Goal: Information Seeking & Learning: Find specific fact

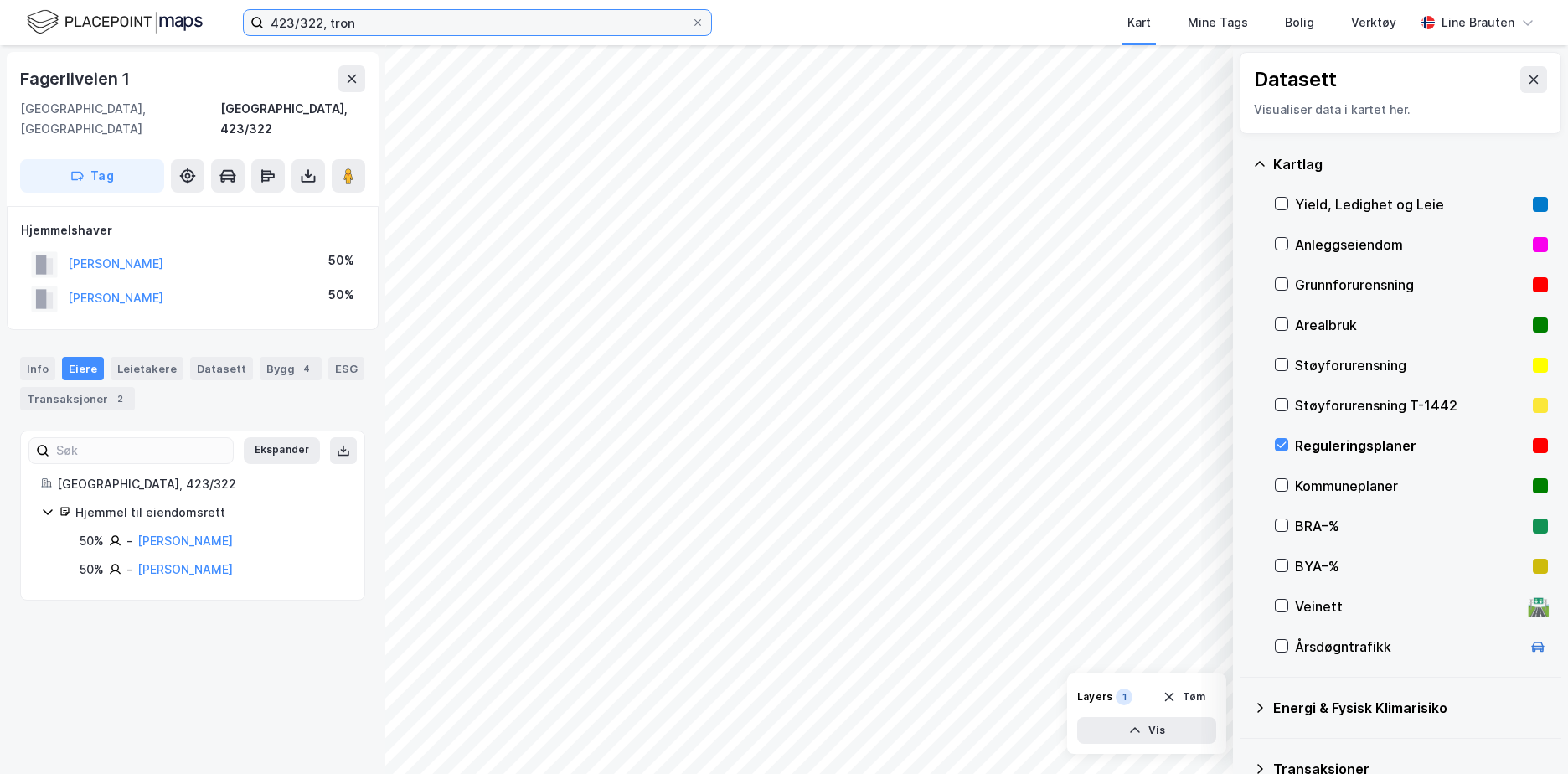
click at [426, 21] on input "423/322, tron" at bounding box center [477, 22] width 427 height 25
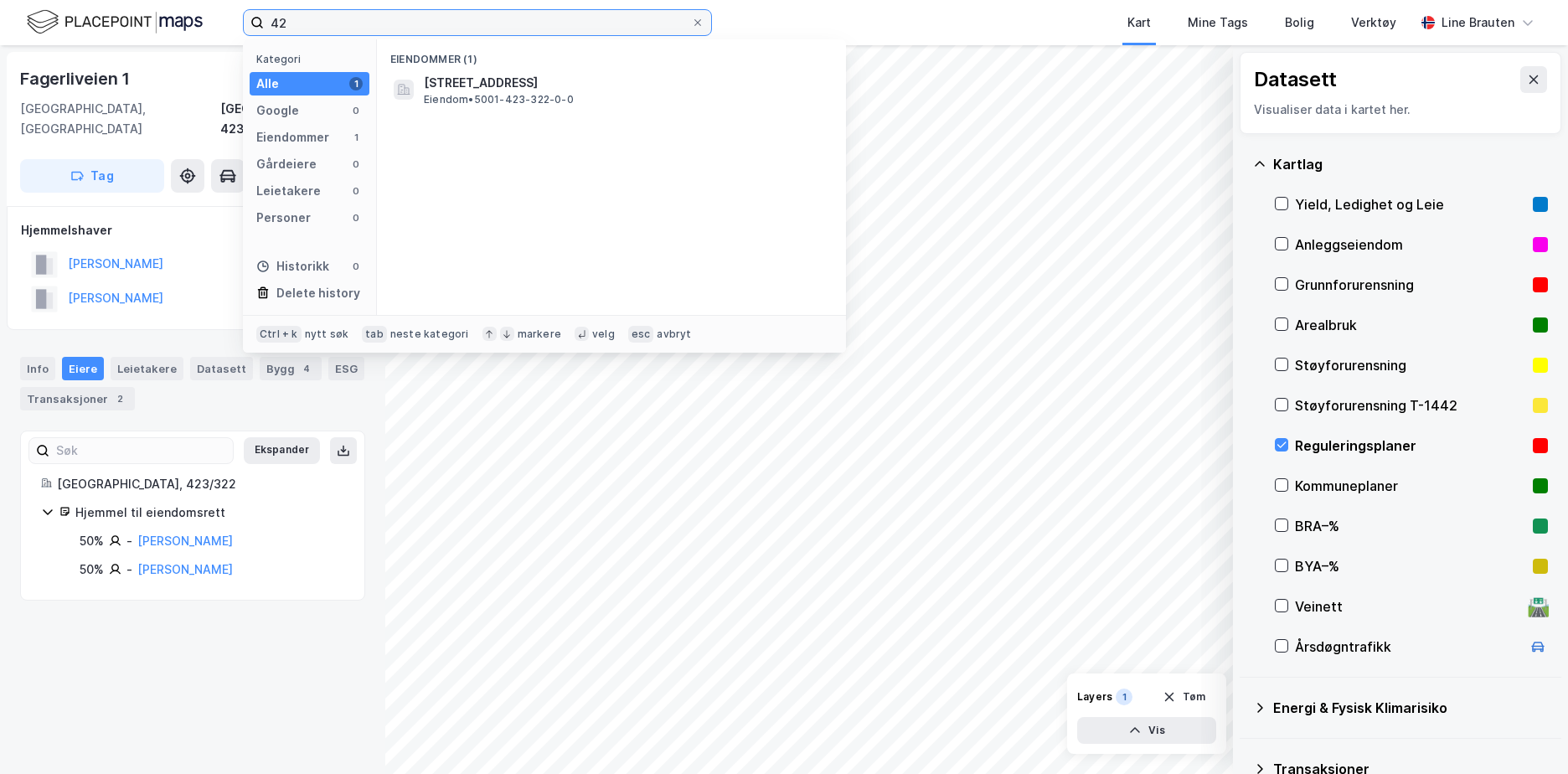
type input "4"
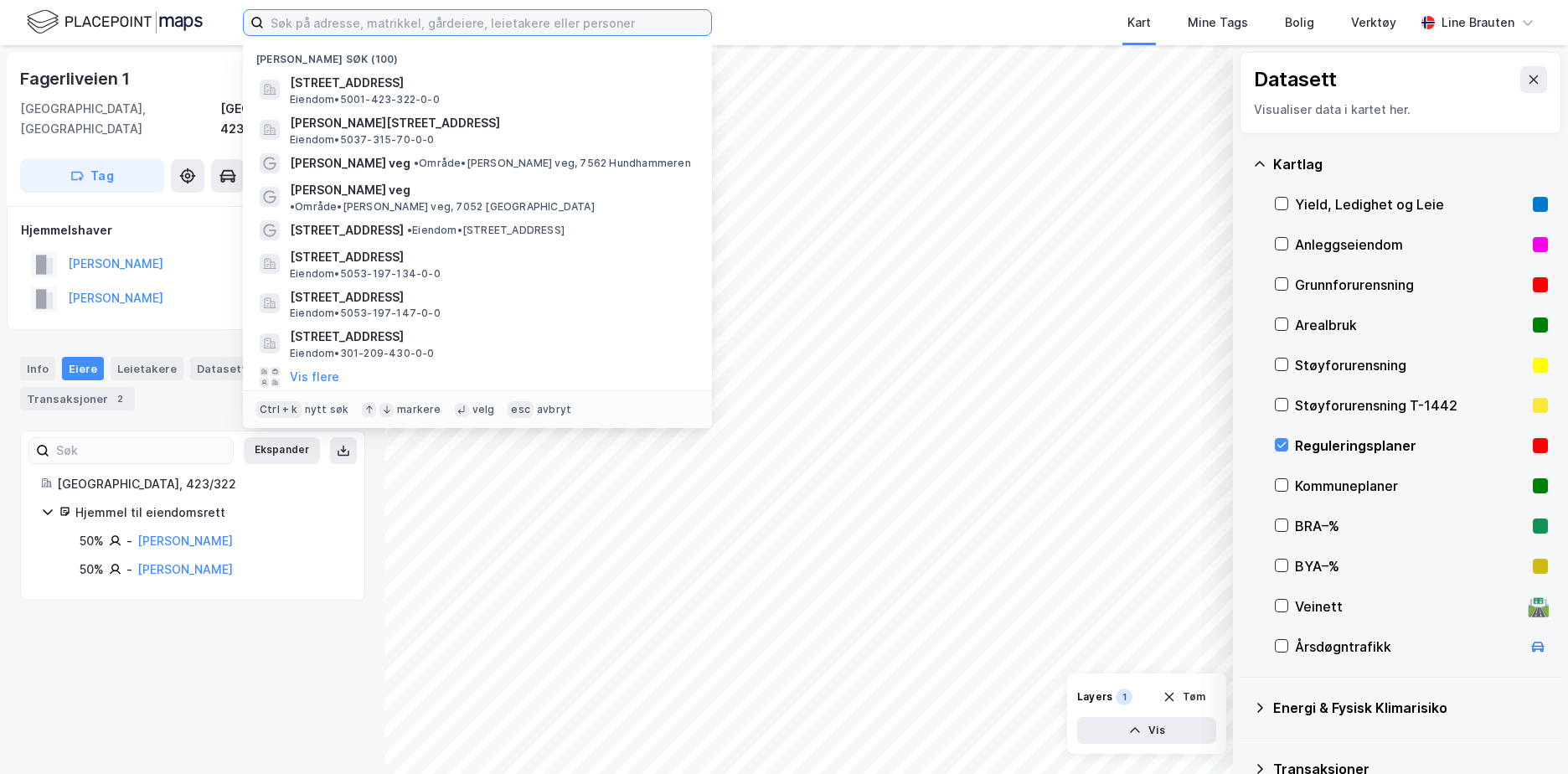
click at [330, 19] on input at bounding box center [487, 22] width 447 height 25
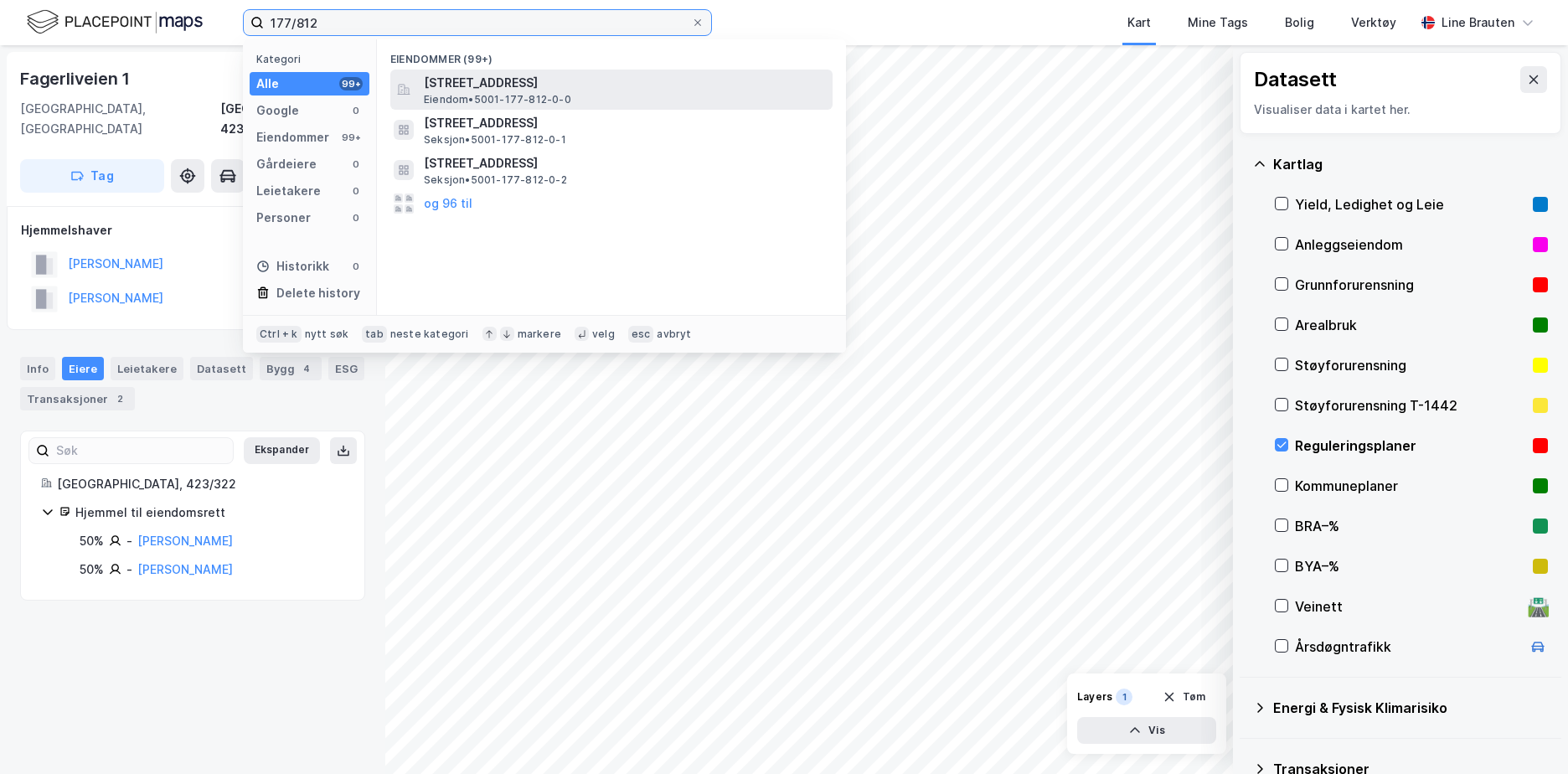
type input "177/812"
click at [541, 100] on span "Eiendom • 5001-177-812-0-0" at bounding box center [497, 99] width 147 height 13
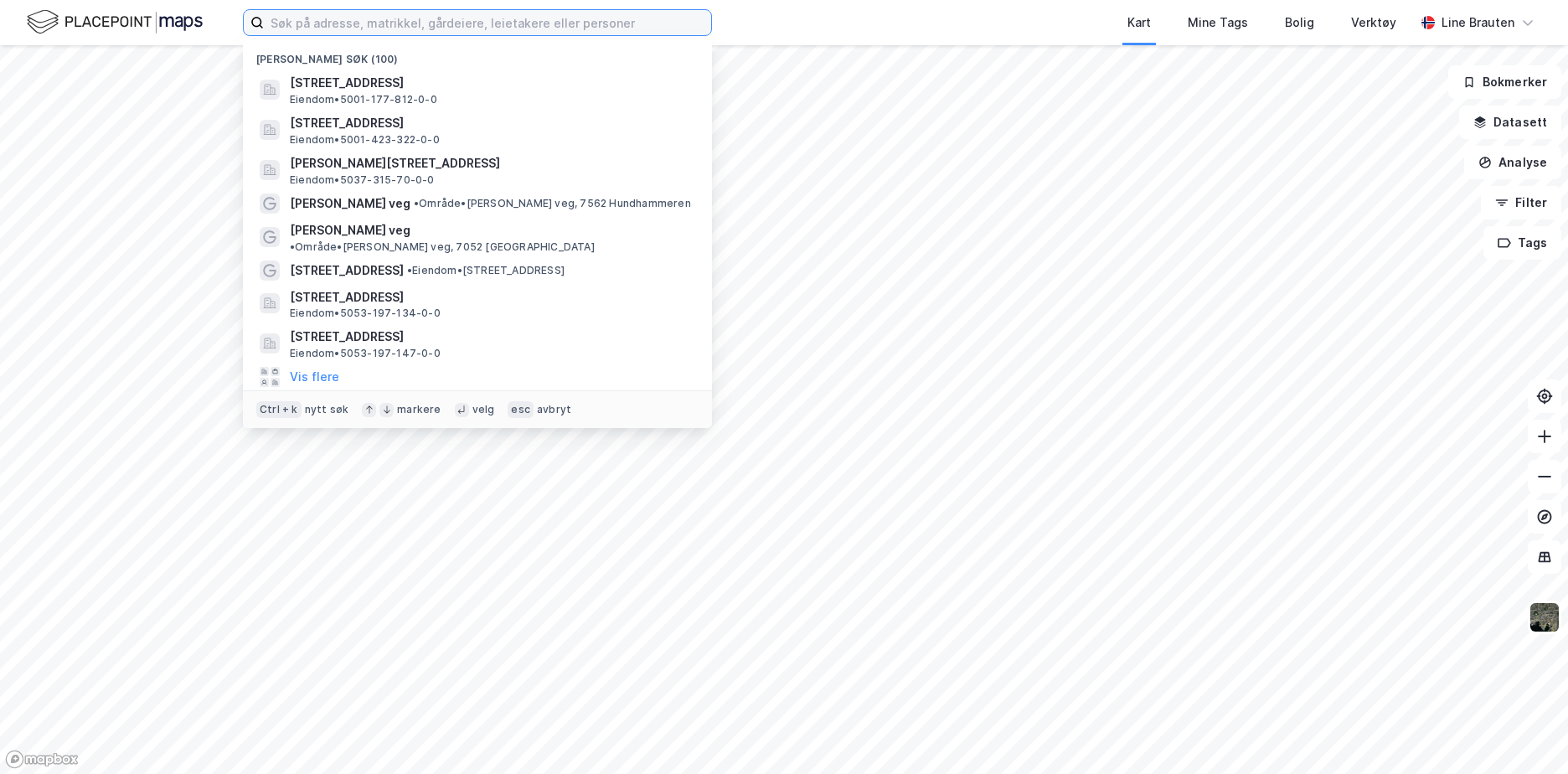
click at [491, 27] on input at bounding box center [487, 22] width 447 height 25
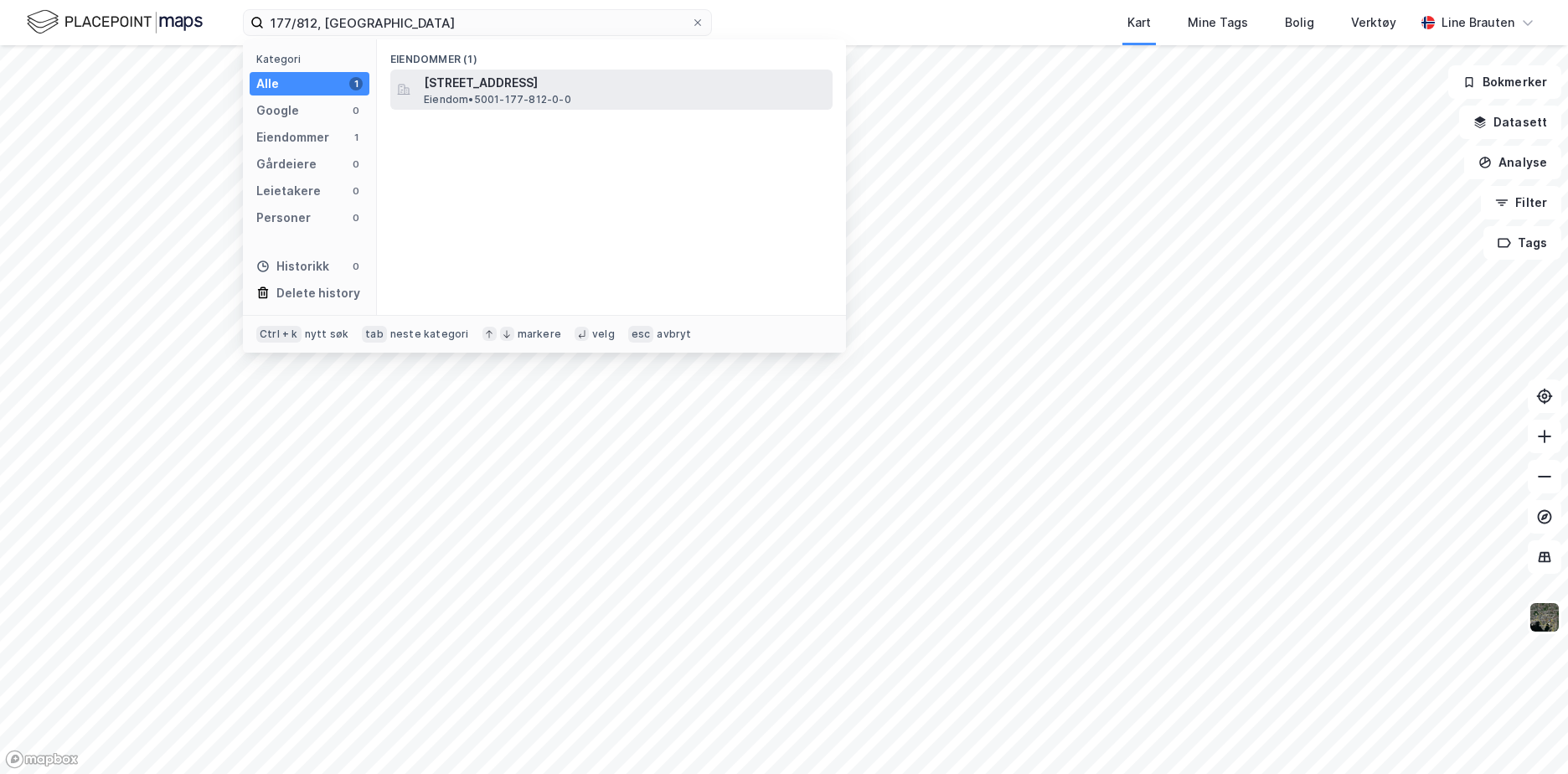
click at [506, 77] on span "[STREET_ADDRESS]" at bounding box center [625, 83] width 402 height 20
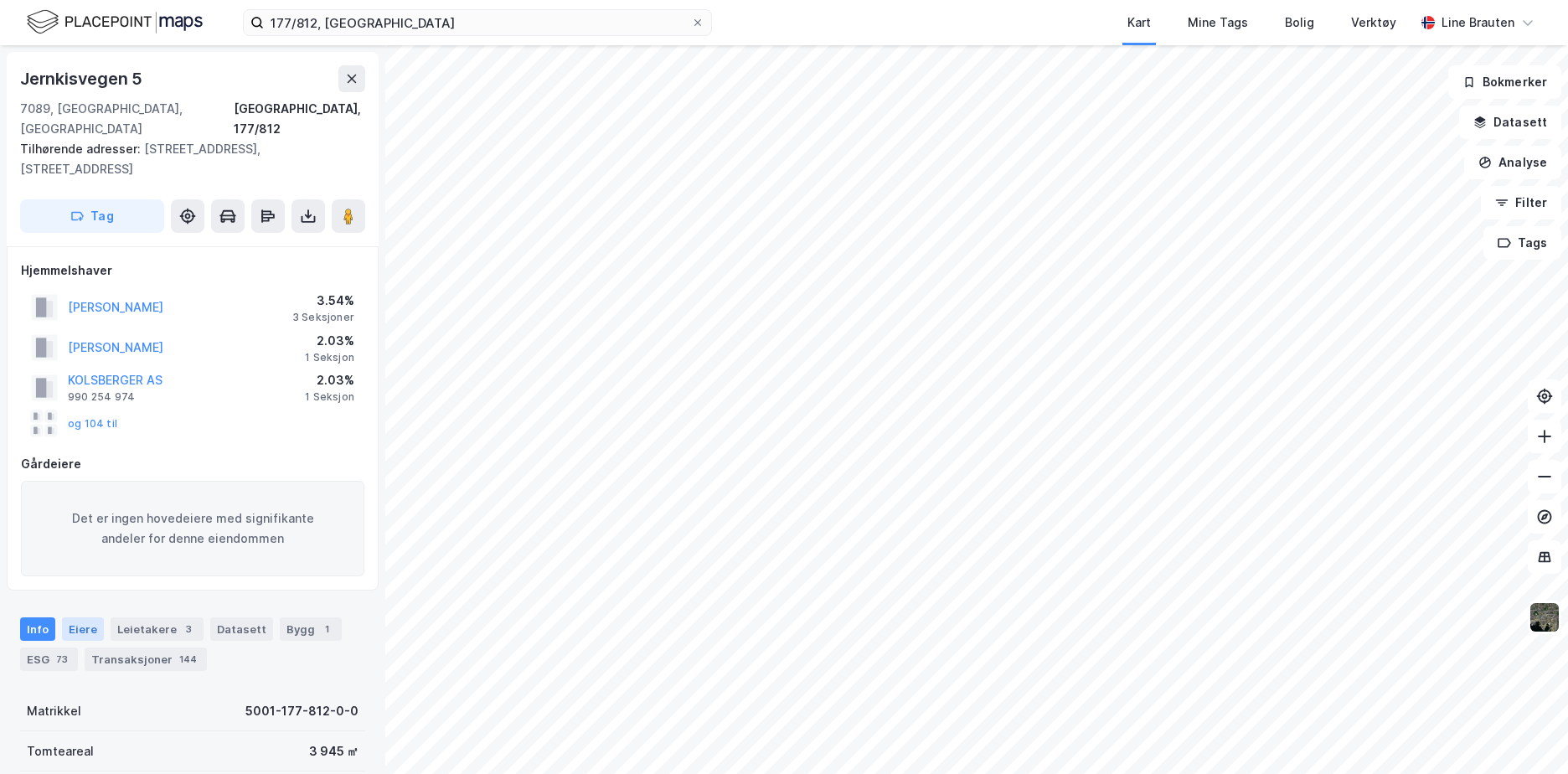
click at [88, 618] on div "Eiere" at bounding box center [82, 629] width 42 height 23
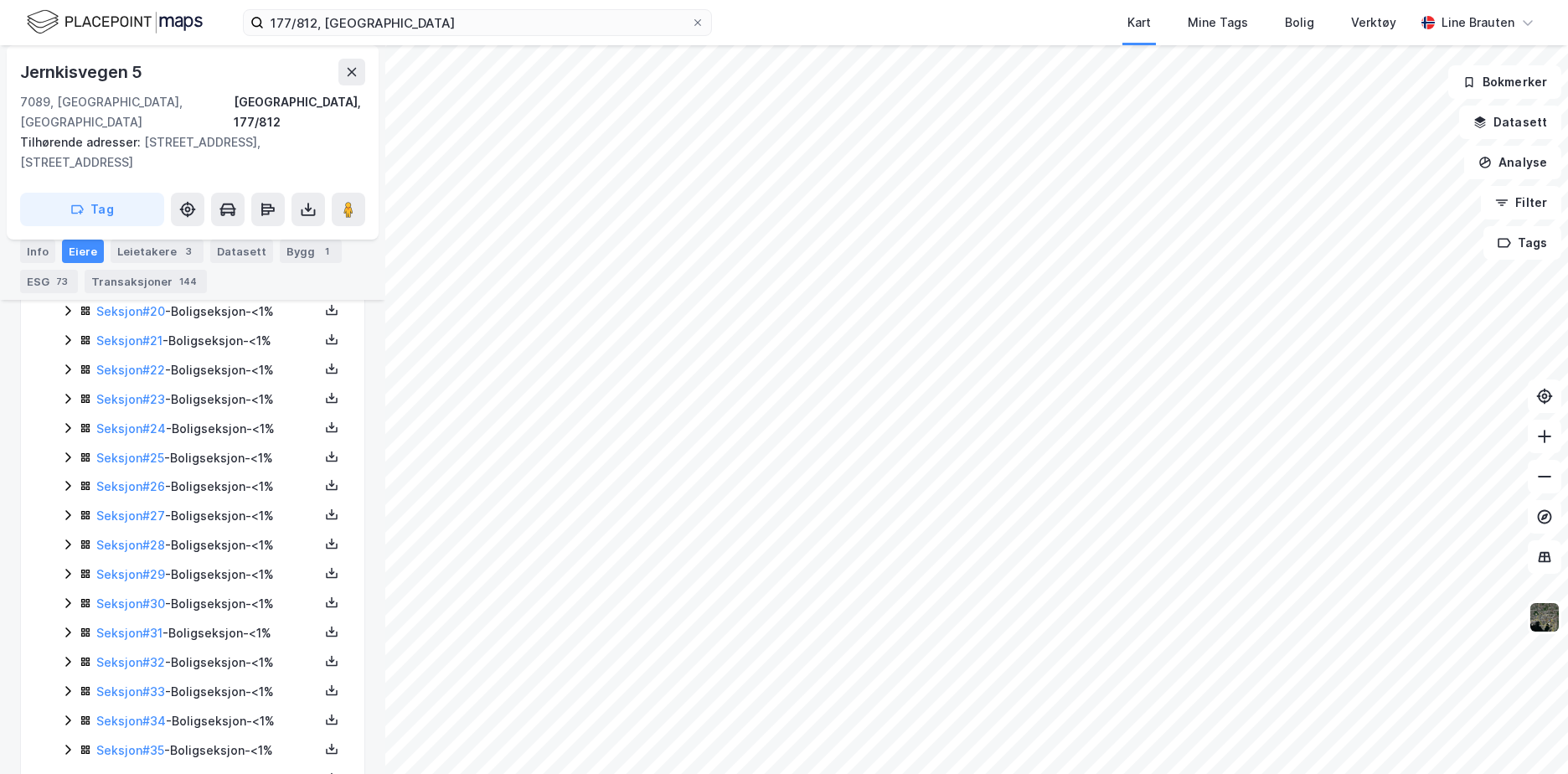
scroll to position [1676, 0]
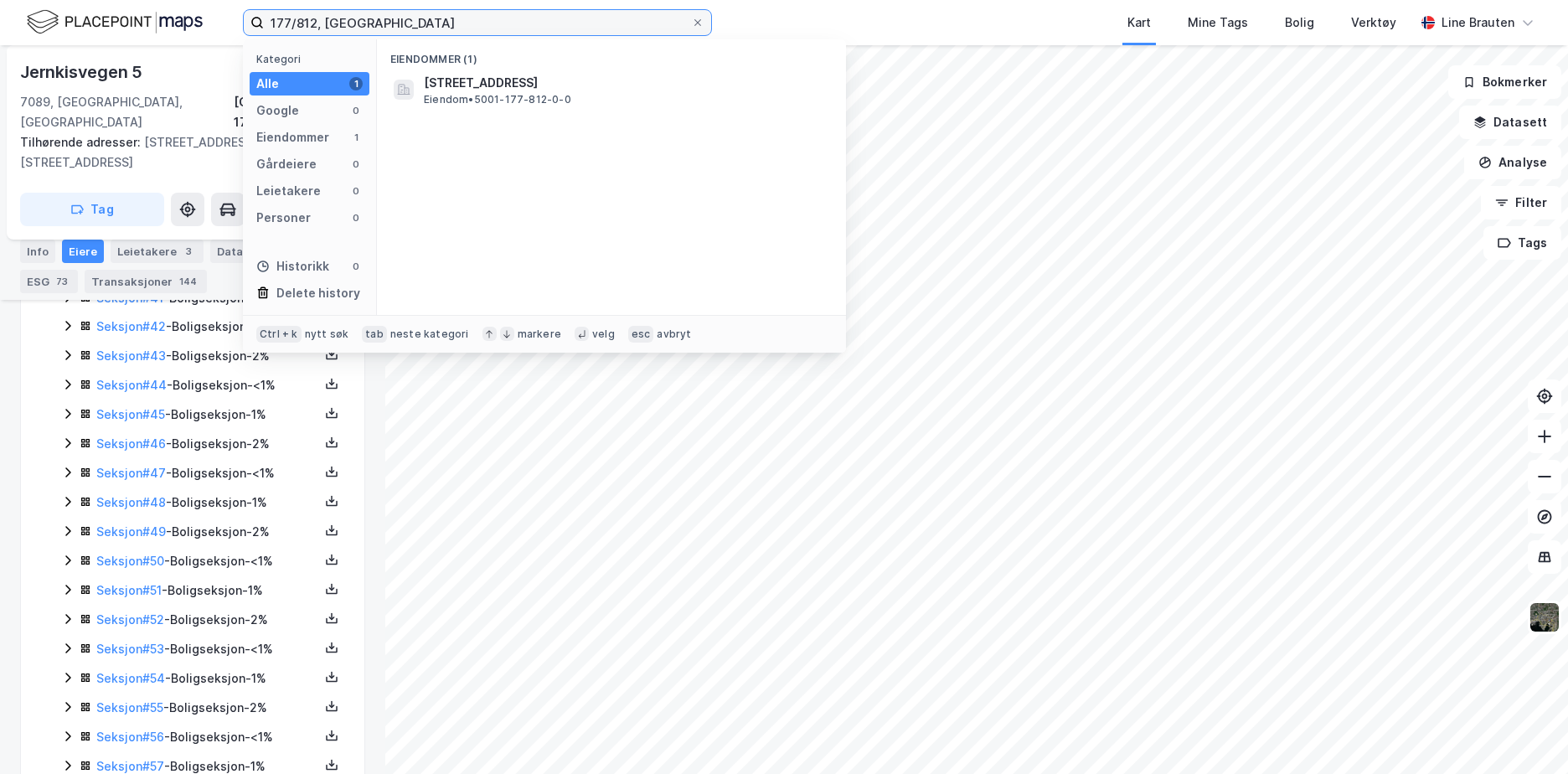
click at [401, 31] on input "177/812, [GEOGRAPHIC_DATA]" at bounding box center [477, 22] width 427 height 25
type input "1"
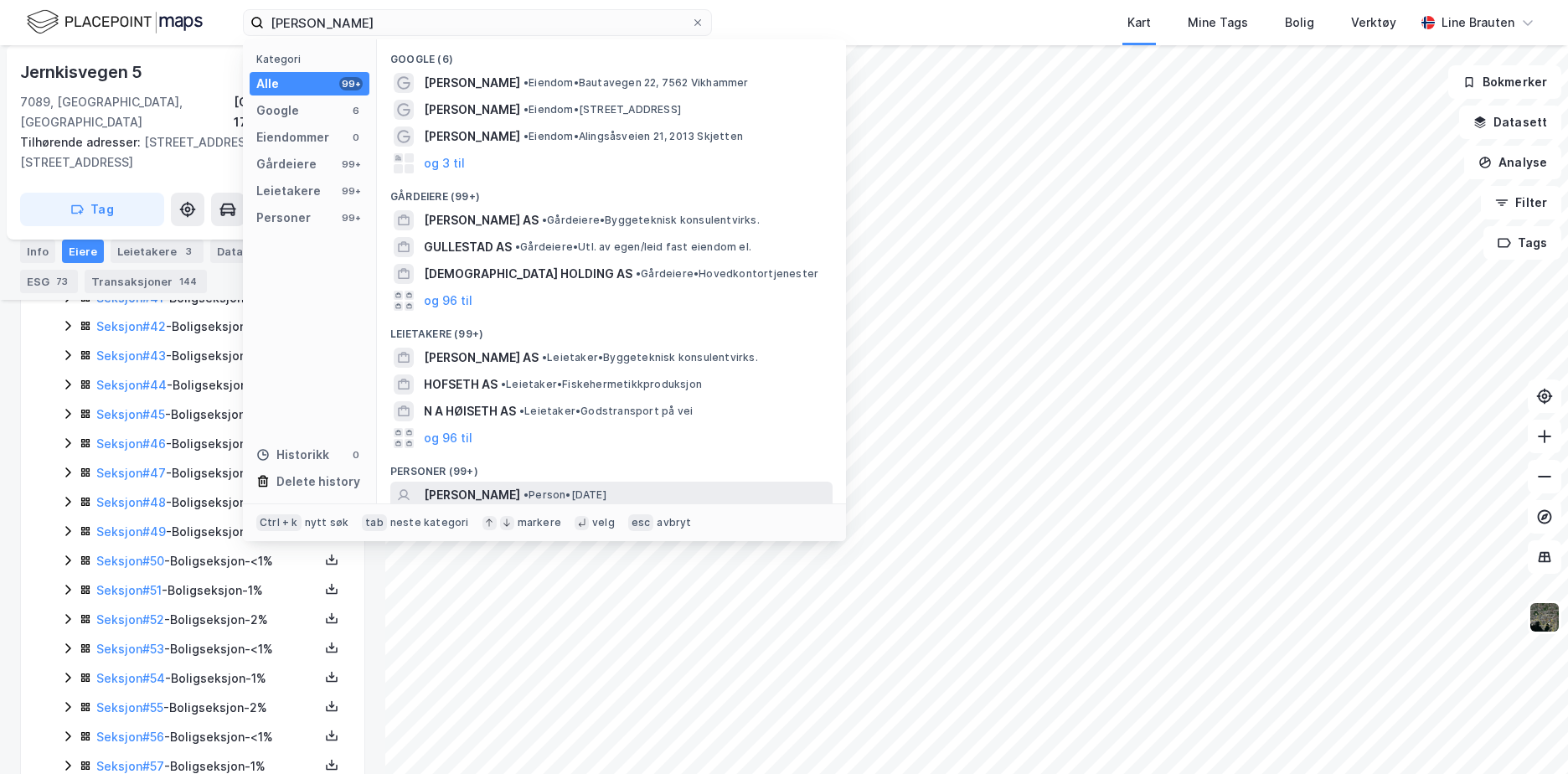
click at [520, 502] on span "[PERSON_NAME]" at bounding box center [472, 495] width 96 height 20
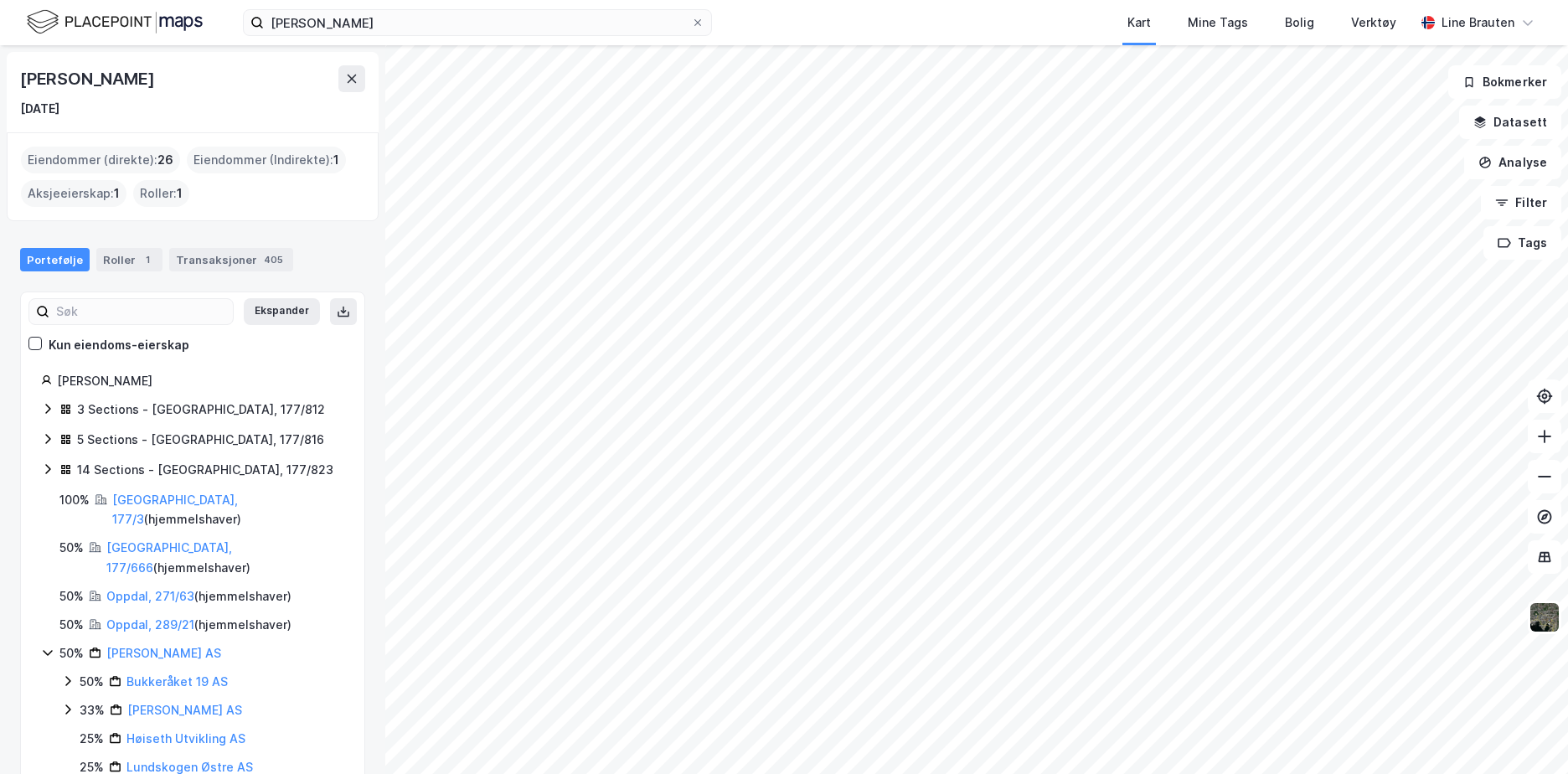
click at [46, 408] on icon at bounding box center [47, 408] width 13 height 13
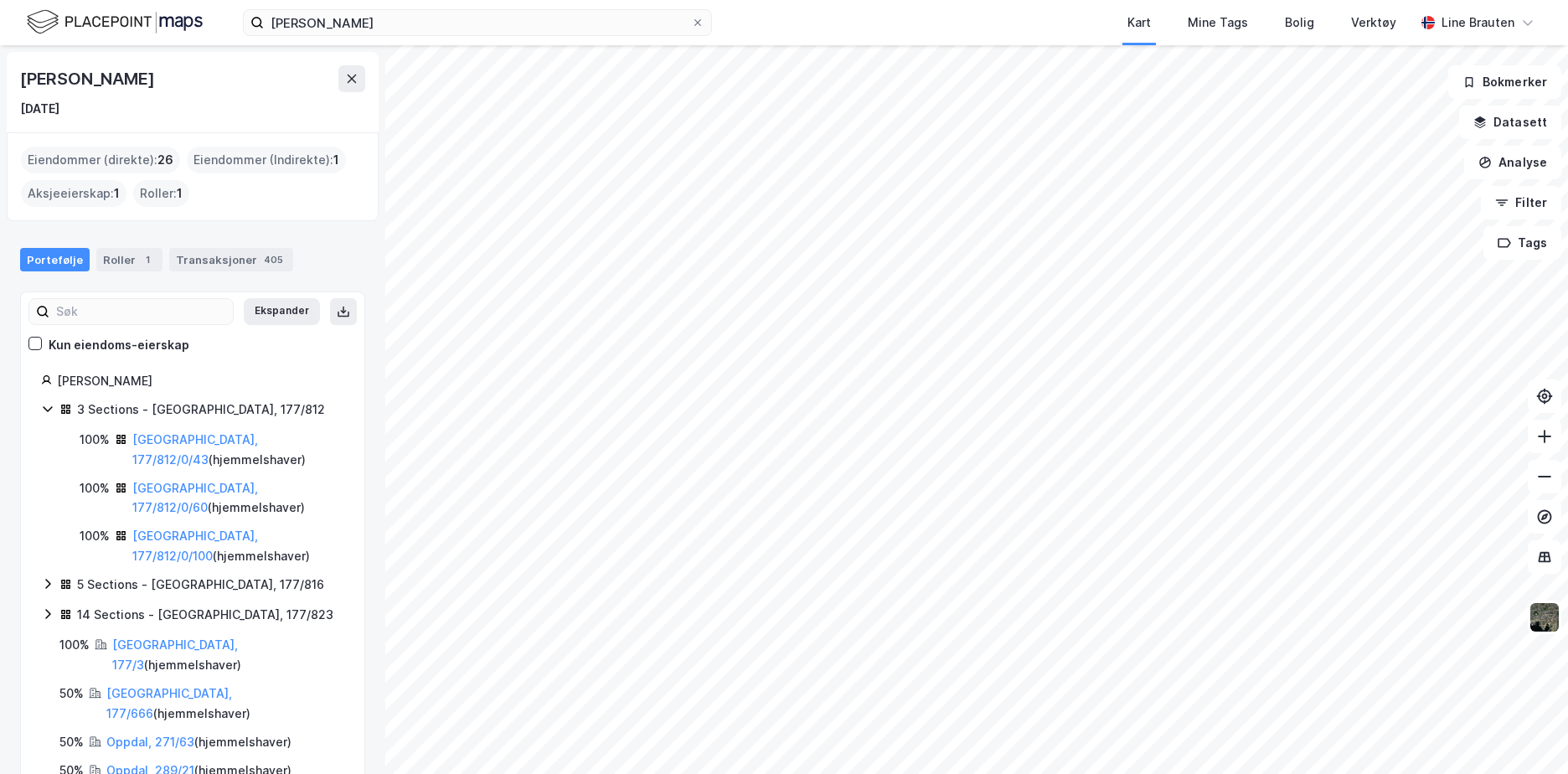
click at [224, 404] on div "3 Sections - [GEOGRAPHIC_DATA], 177/812" at bounding box center [201, 410] width 248 height 20
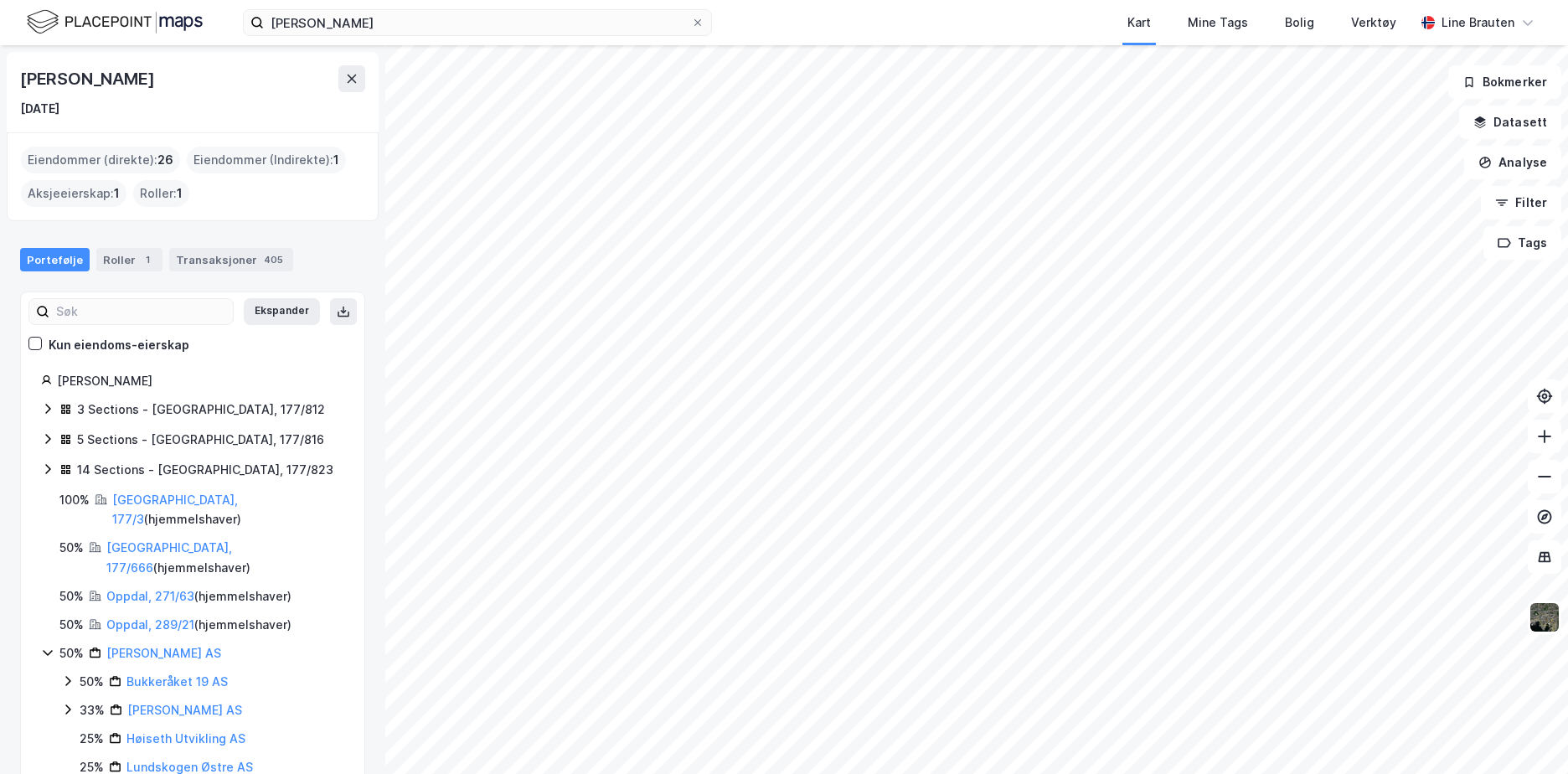
click at [59, 261] on div "Portefølje" at bounding box center [55, 259] width 69 height 23
click at [248, 407] on div "3 Sections - [GEOGRAPHIC_DATA], 177/812" at bounding box center [201, 410] width 248 height 20
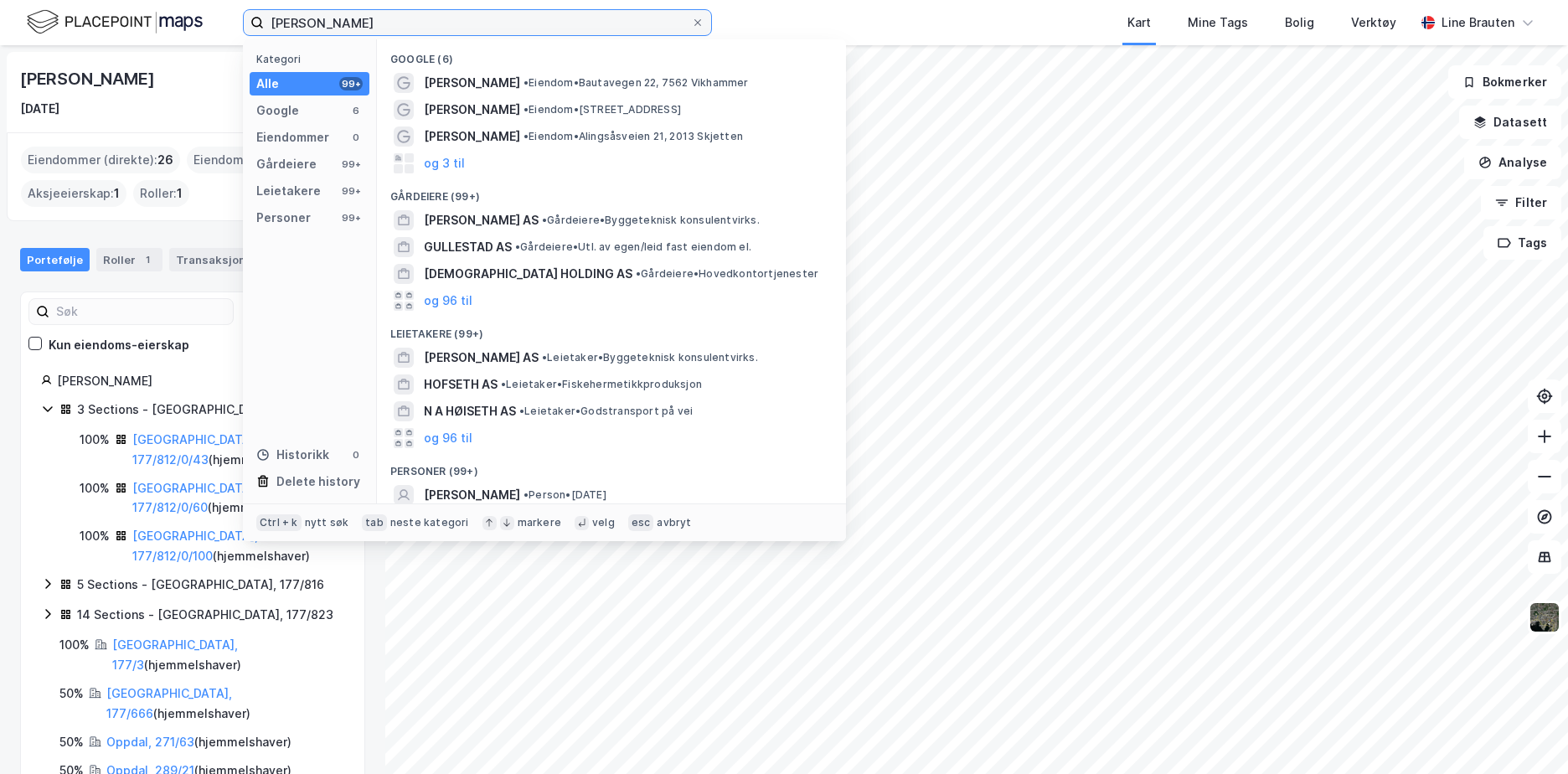
click at [445, 25] on input "[PERSON_NAME]" at bounding box center [477, 22] width 427 height 25
type input "A"
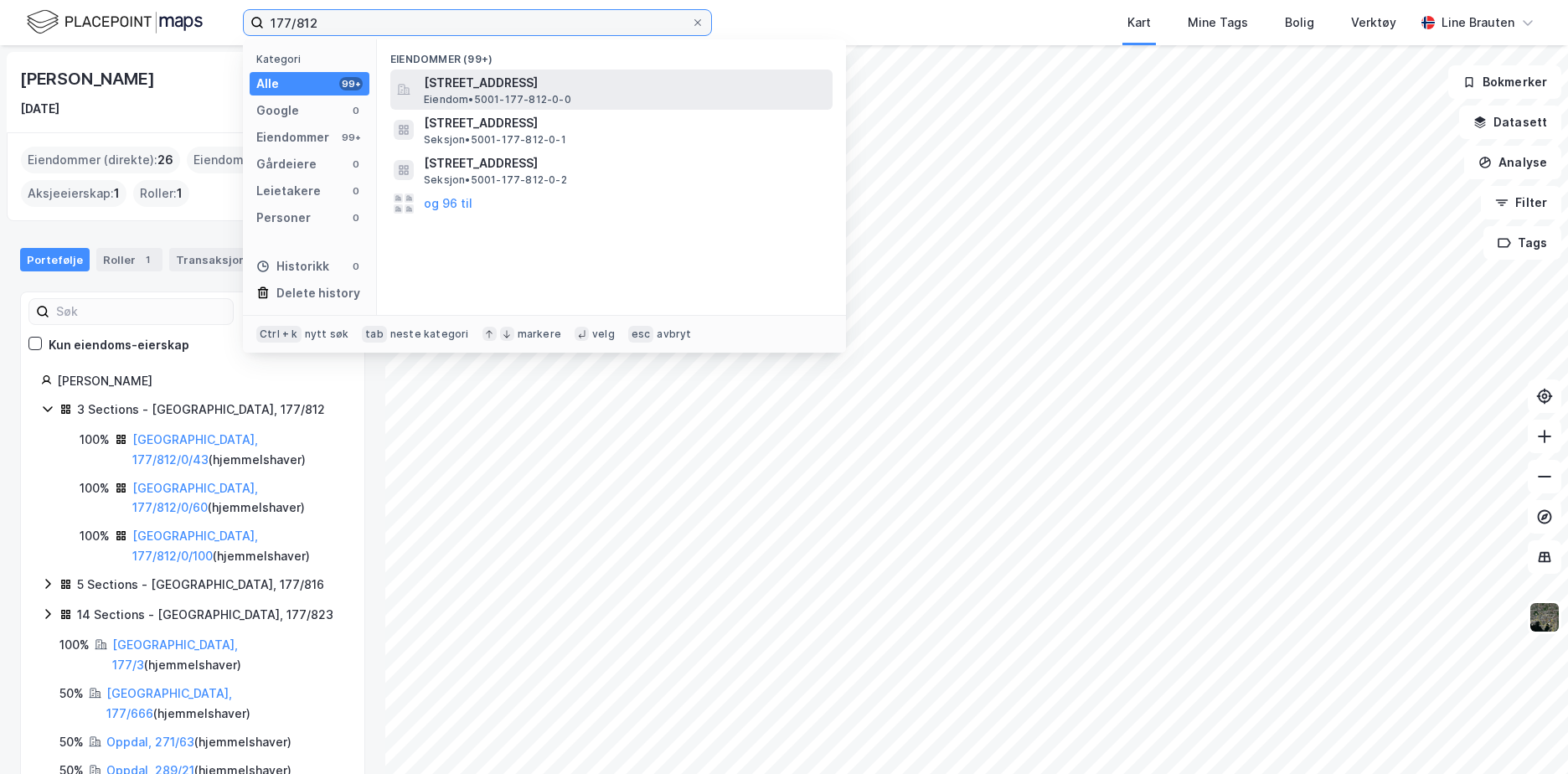
type input "177/812"
click at [484, 89] on span "[STREET_ADDRESS]" at bounding box center [625, 83] width 402 height 20
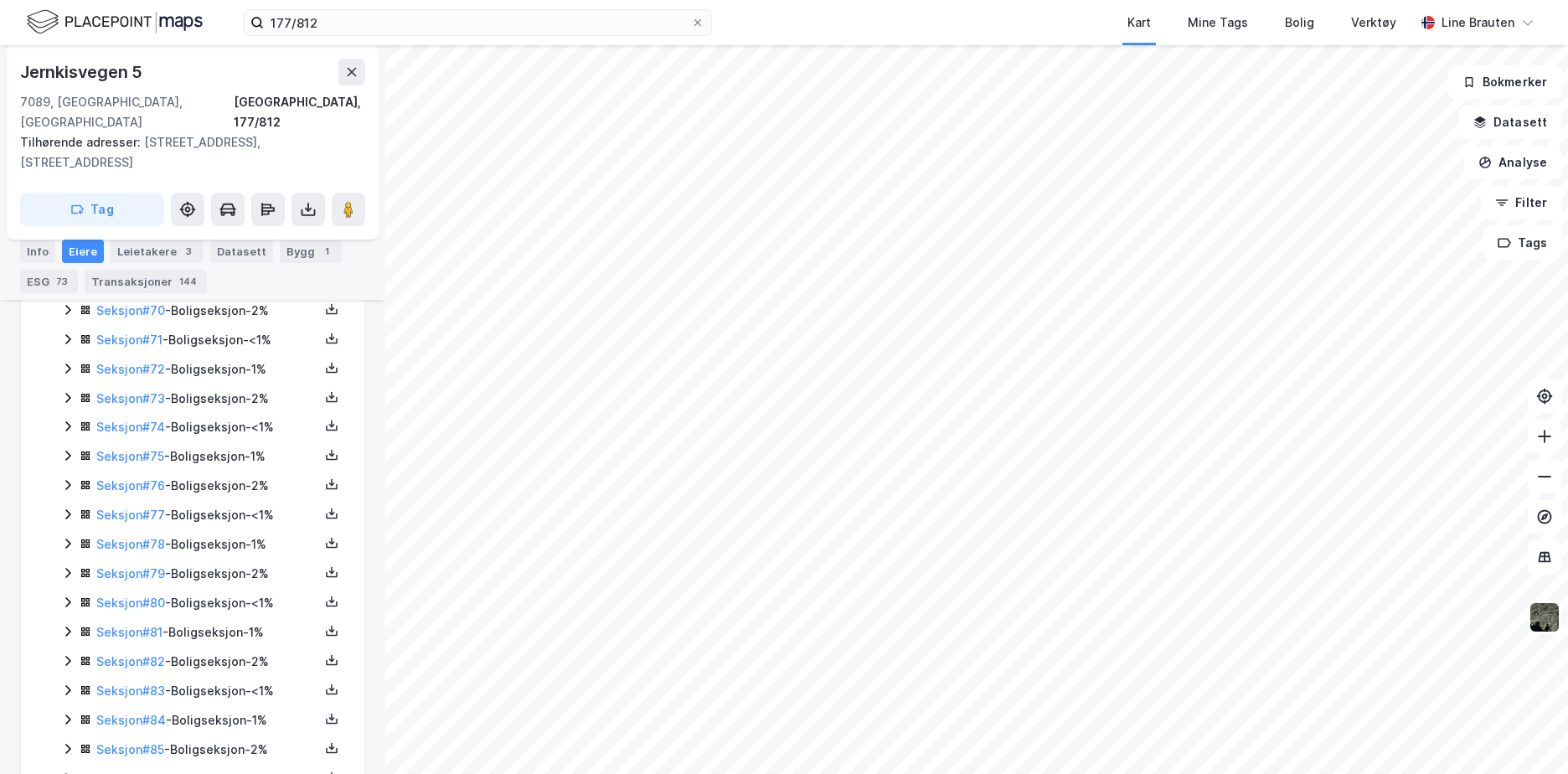
scroll to position [2597, 0]
